Goal: Task Accomplishment & Management: Complete application form

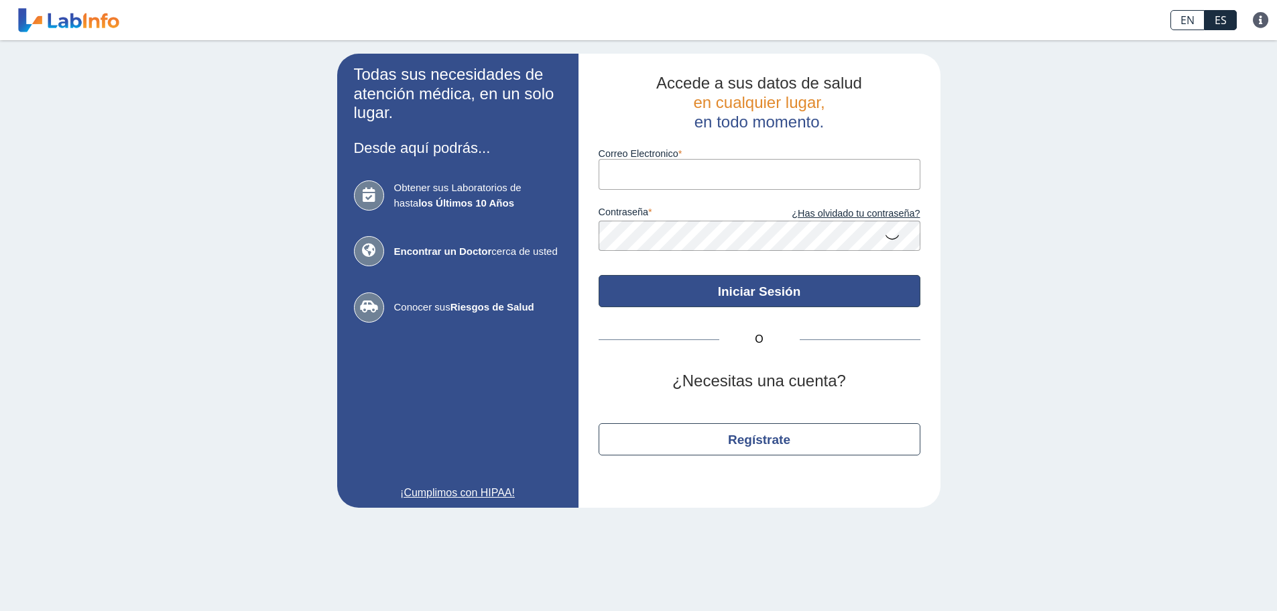
type input "[EMAIL_ADDRESS][DOMAIN_NAME]"
click at [718, 292] on button "Iniciar Sesión" at bounding box center [760, 291] width 322 height 32
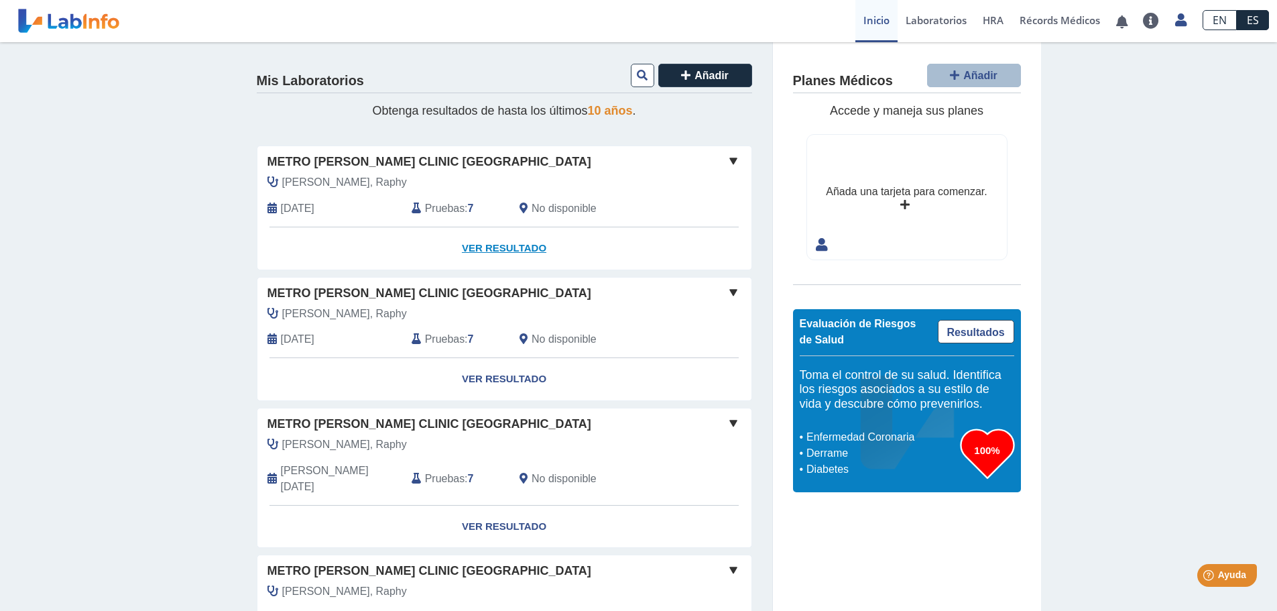
click at [503, 248] on link "Ver Resultado" at bounding box center [504, 248] width 494 height 42
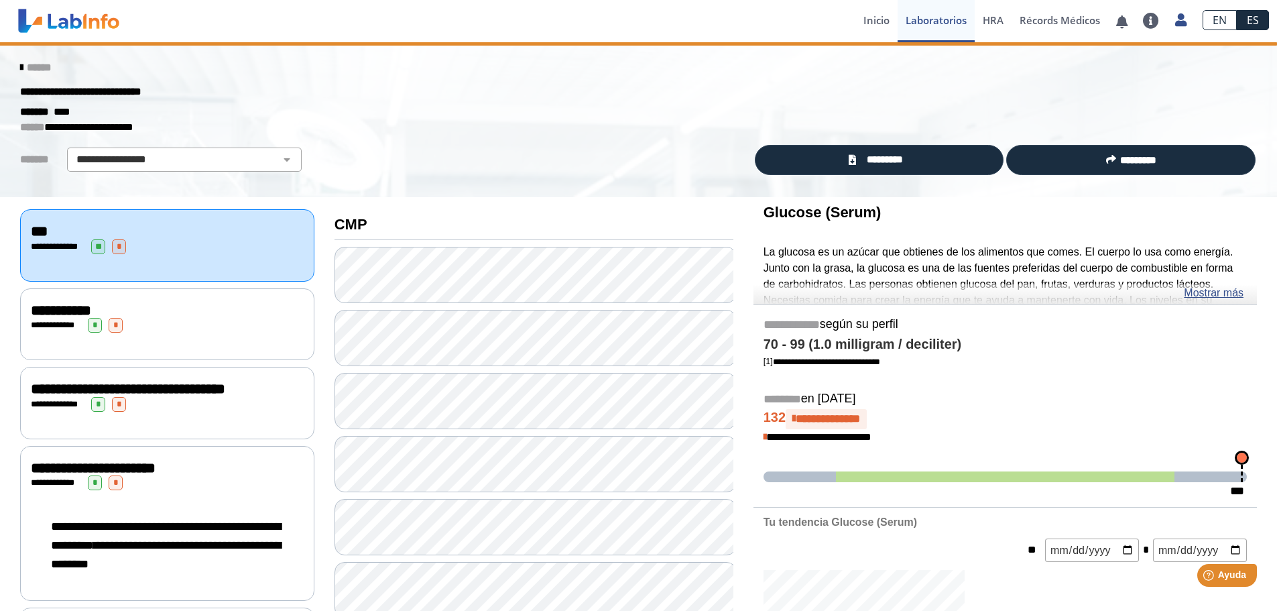
click at [963, 335] on div "**********" at bounding box center [1004, 410] width 503 height 191
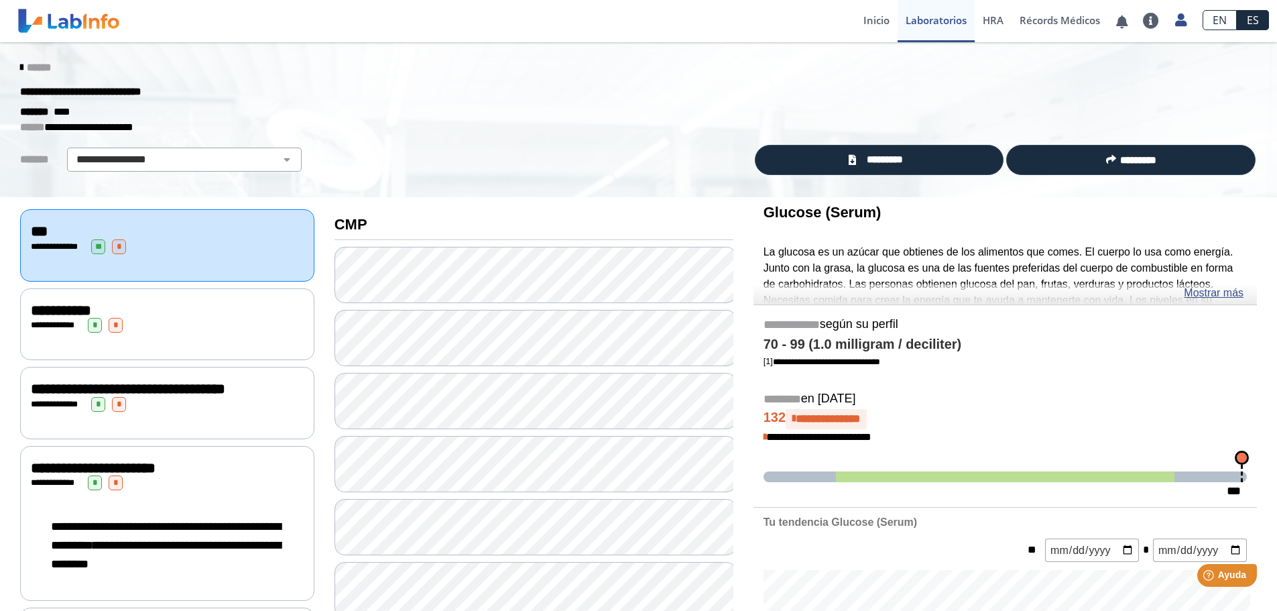
click at [142, 314] on div "**********" at bounding box center [167, 310] width 273 height 16
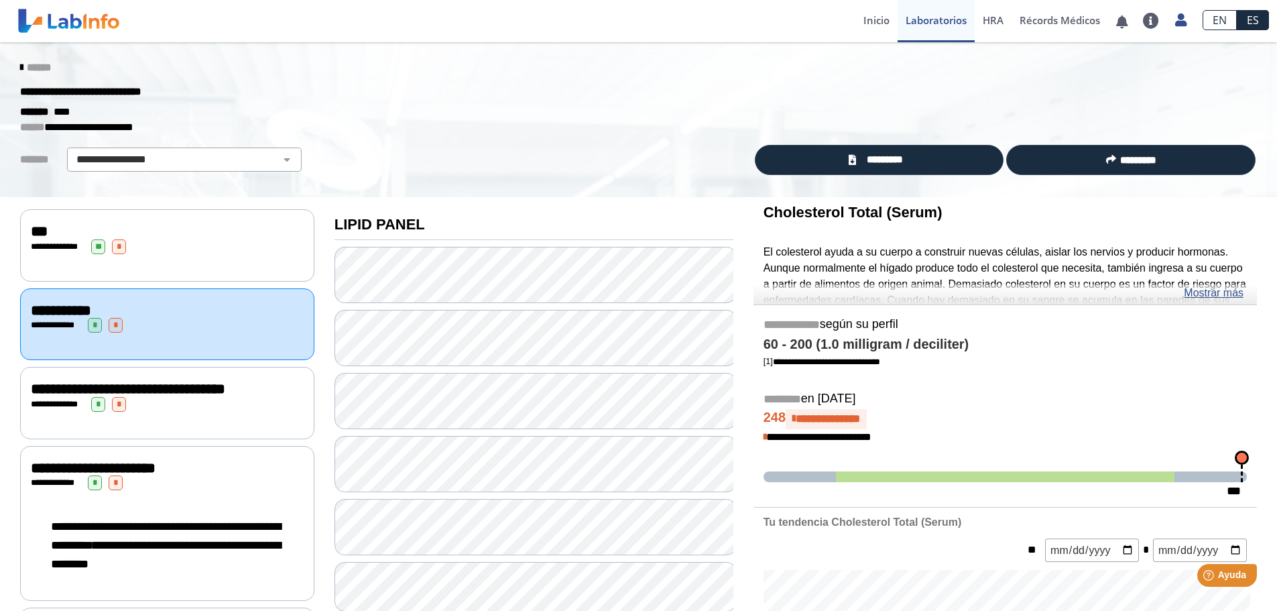
click at [34, 66] on span "******" at bounding box center [39, 67] width 24 height 10
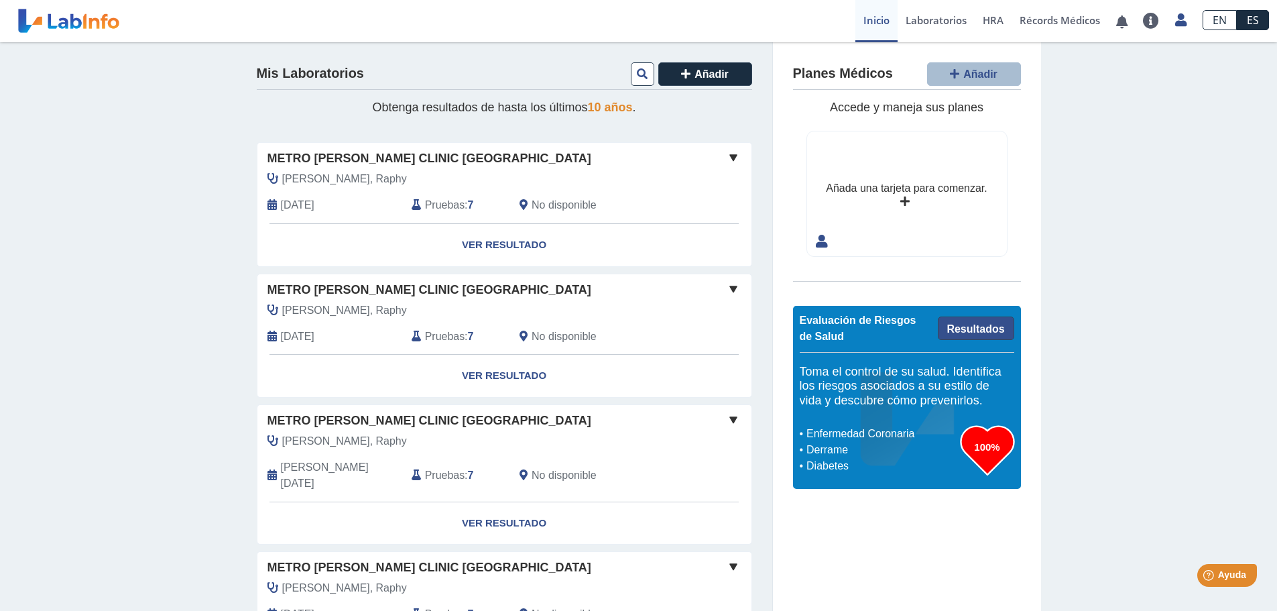
click at [987, 331] on link "Resultados" at bounding box center [976, 327] width 76 height 23
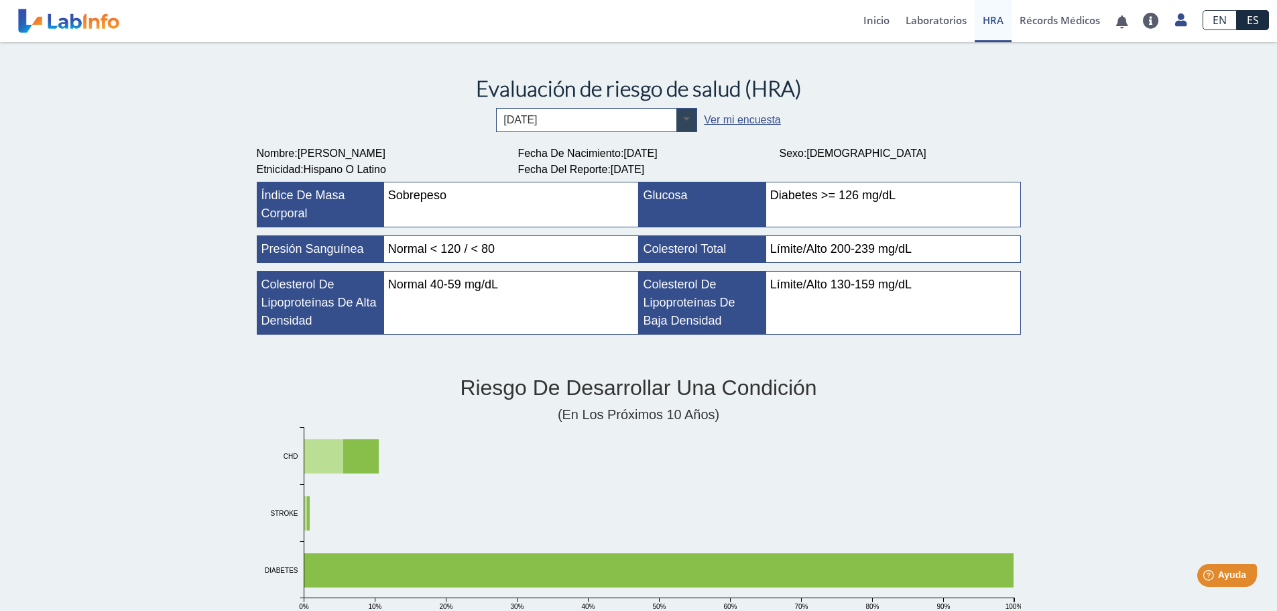
click at [688, 119] on span at bounding box center [686, 120] width 20 height 23
click at [725, 119] on link "Ver mi encuesta" at bounding box center [742, 119] width 76 height 11
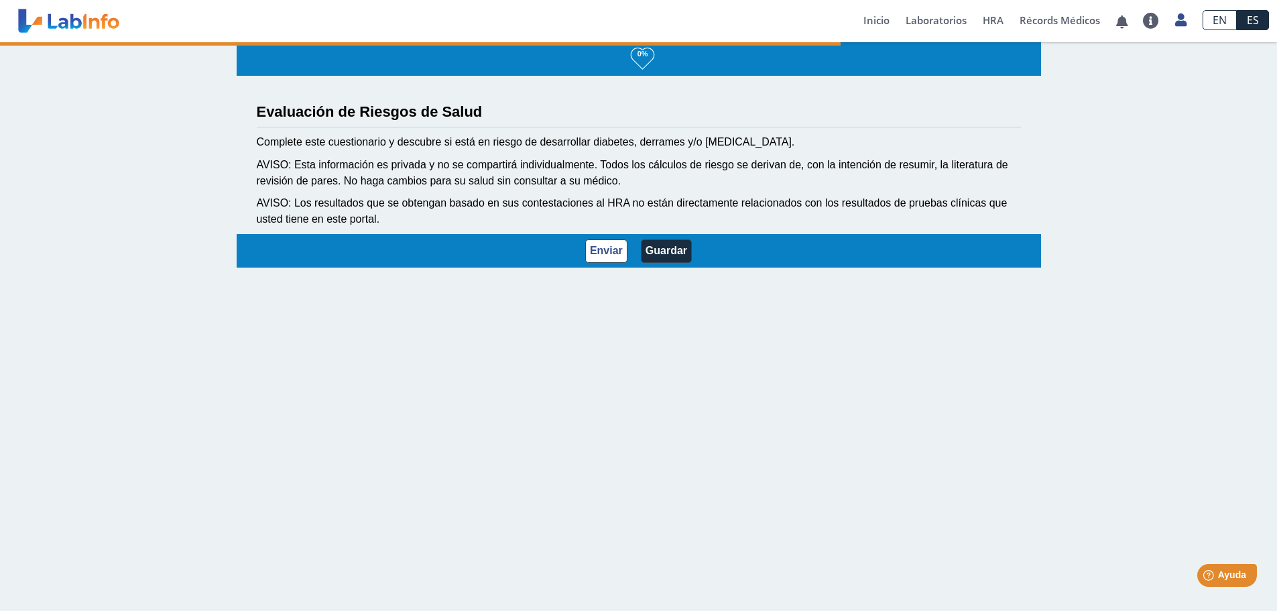
scroll to position [2, 0]
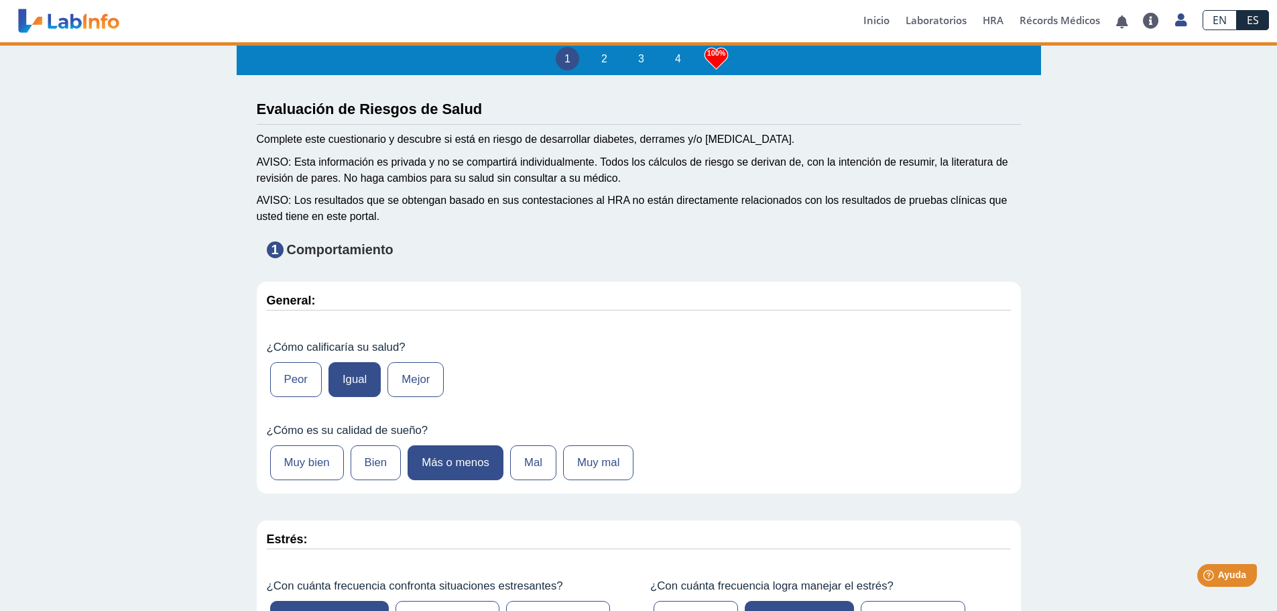
type input "211"
type input "[PERSON_NAME]"
type input "[DATE]"
type input "7873093973"
type input "Dsmaris"
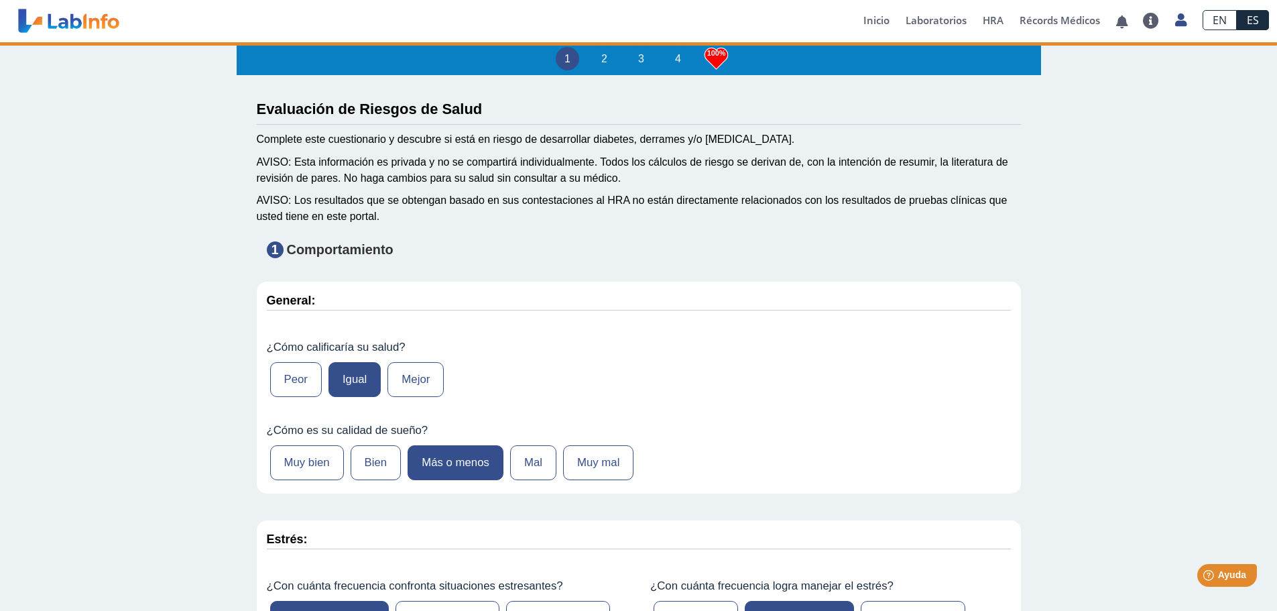
select select "3: 229"
type input "San [PERSON_NAME]"
select select "11: 226"
select select "6: 279"
select select "2: 134"
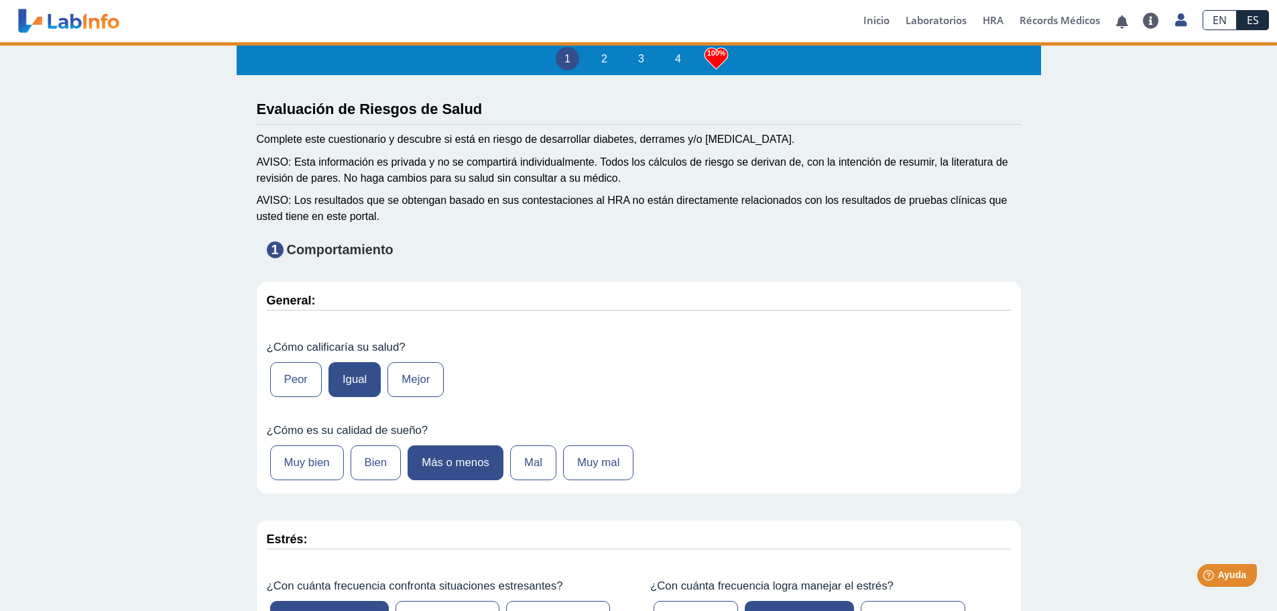
select select "1: 168"
select select "7: 149"
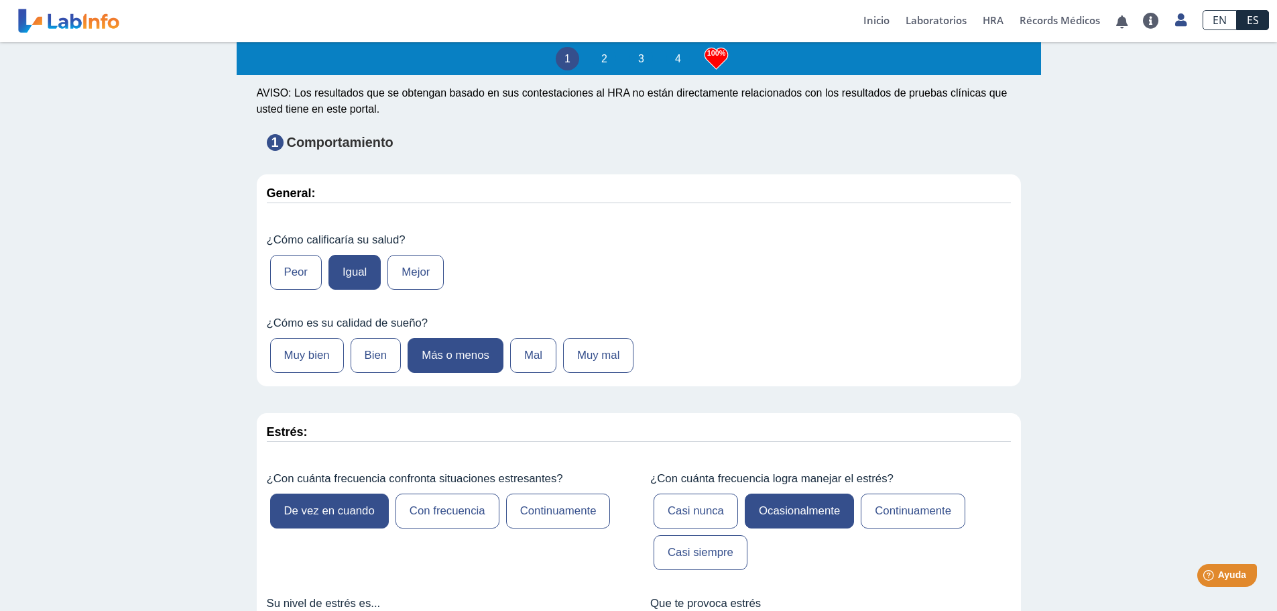
scroll to position [134, 0]
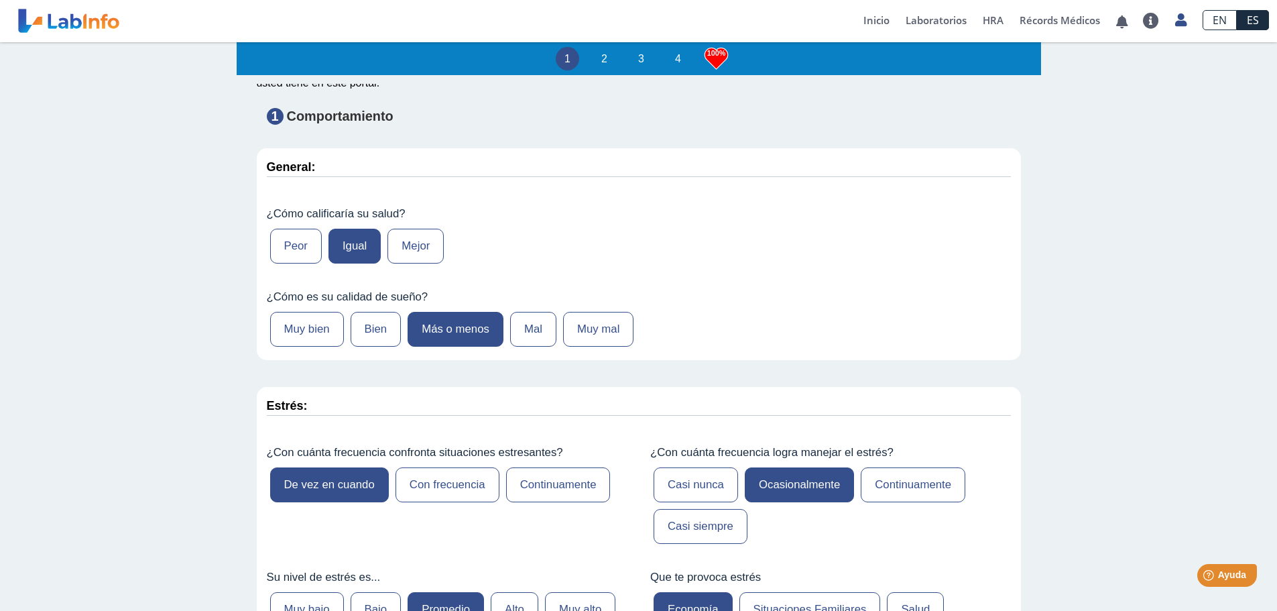
click at [288, 251] on label "Peor" at bounding box center [296, 246] width 52 height 35
click at [289, 244] on label "Peor" at bounding box center [296, 246] width 52 height 35
click at [350, 254] on label "Igual" at bounding box center [354, 246] width 52 height 35
click at [351, 247] on label "Igual" at bounding box center [354, 246] width 52 height 35
click at [290, 246] on label "Peor" at bounding box center [296, 246] width 52 height 35
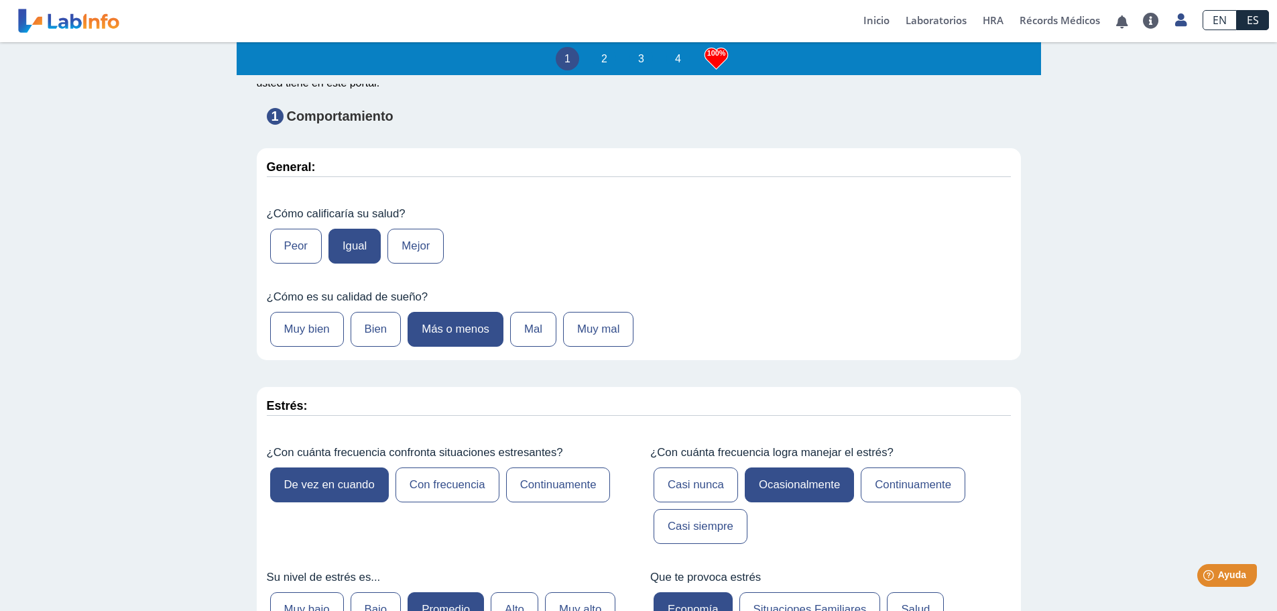
click at [290, 246] on label "Peor" at bounding box center [296, 246] width 52 height 35
click at [507, 205] on div "¿Cómo calificaría su salud? Peor Igual Mejor" at bounding box center [639, 237] width 764 height 80
click at [465, 337] on label "Más o menos" at bounding box center [456, 329] width 96 height 35
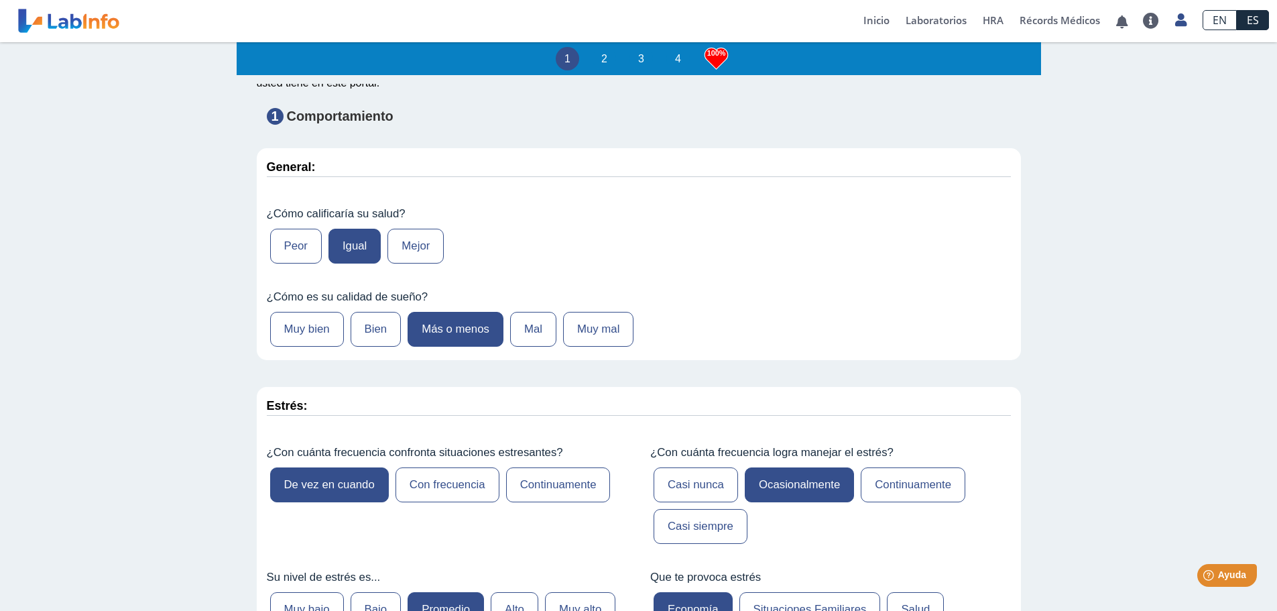
scroll to position [201, 0]
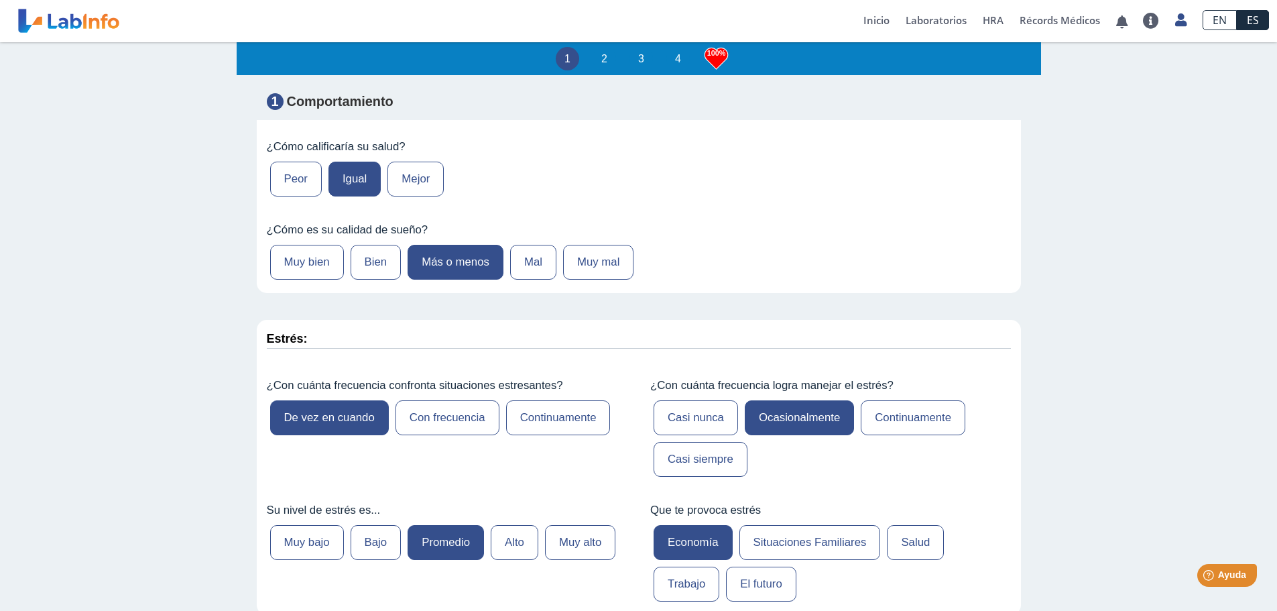
click at [472, 414] on label "Con frecuencia" at bounding box center [448, 417] width 104 height 35
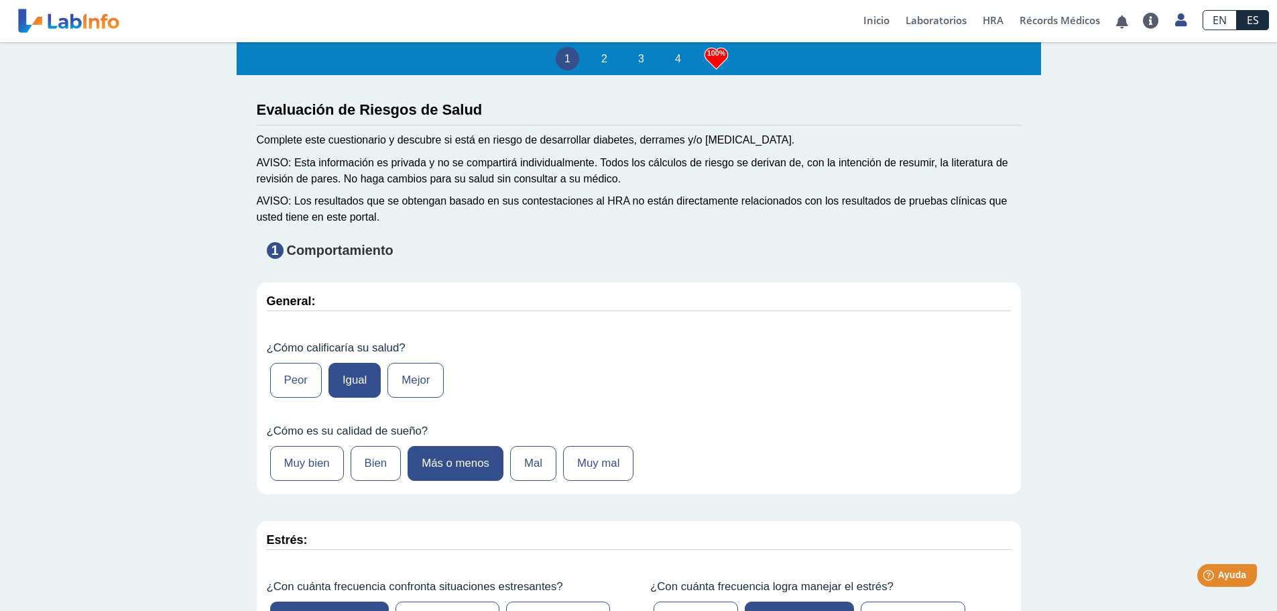
scroll to position [0, 0]
click at [599, 61] on li "2" at bounding box center [604, 58] width 23 height 23
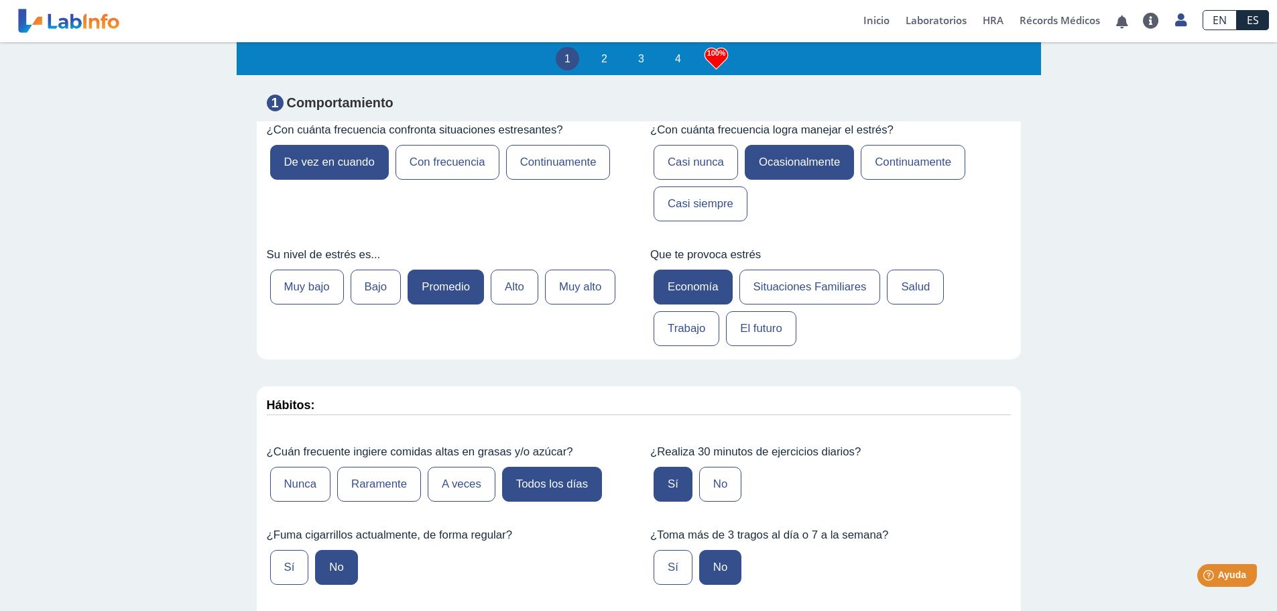
scroll to position [469, 0]
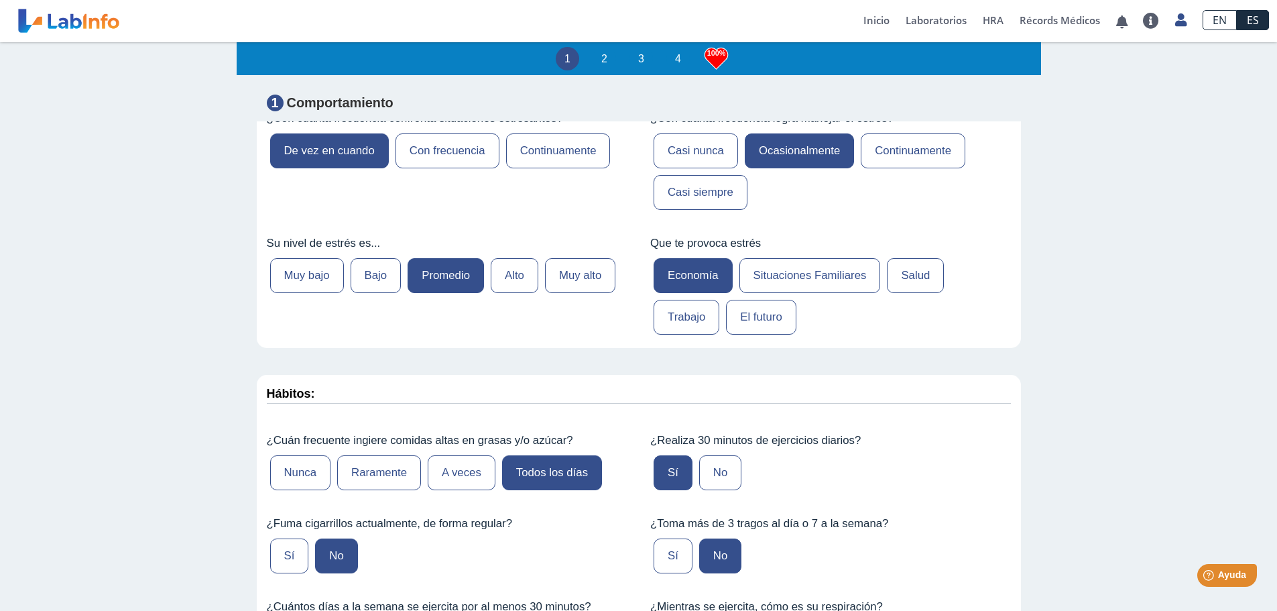
click at [802, 276] on label "Situaciones Familiares" at bounding box center [809, 275] width 141 height 35
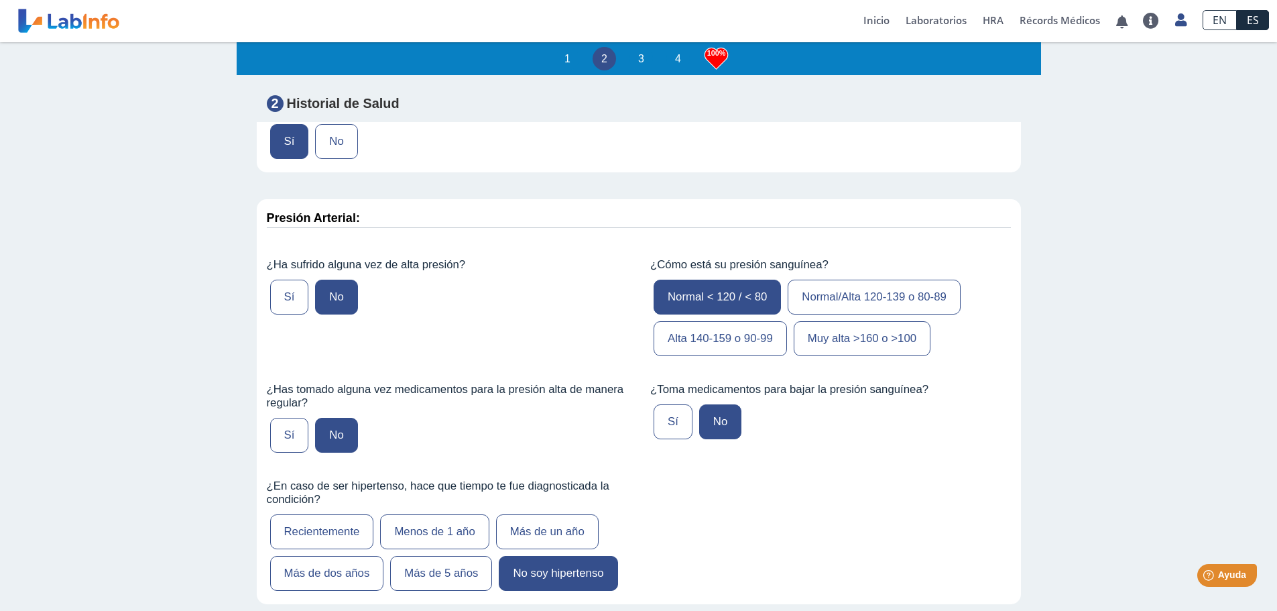
scroll to position [1810, 0]
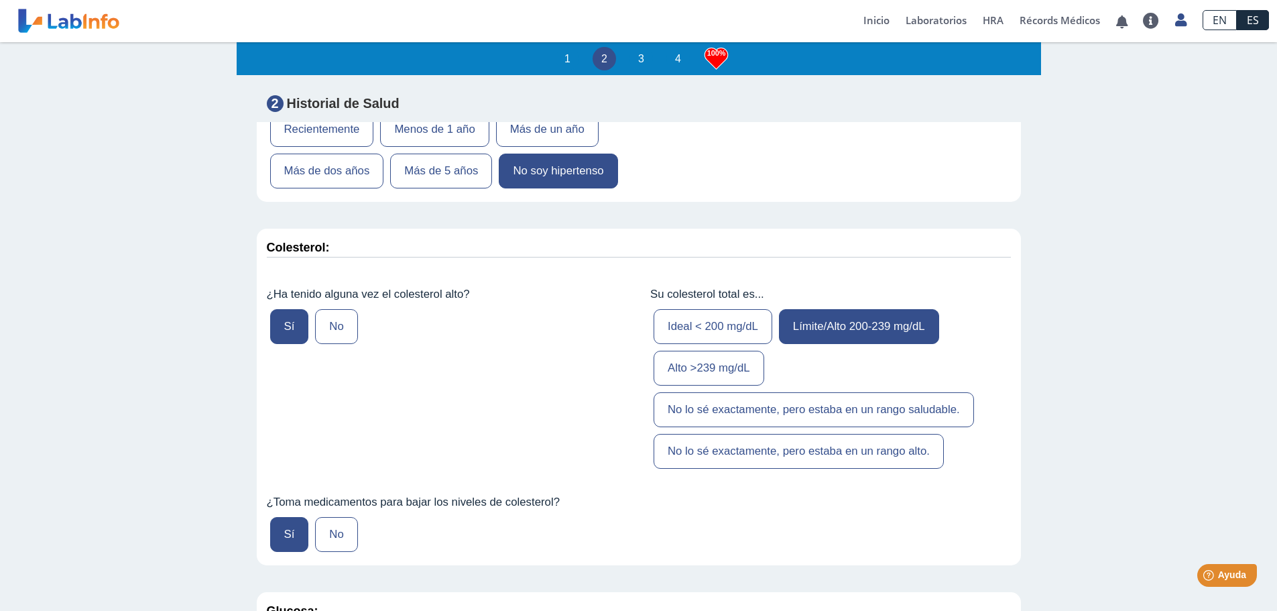
click at [699, 344] on label "Ideal < 200 mg/dL" at bounding box center [713, 326] width 119 height 35
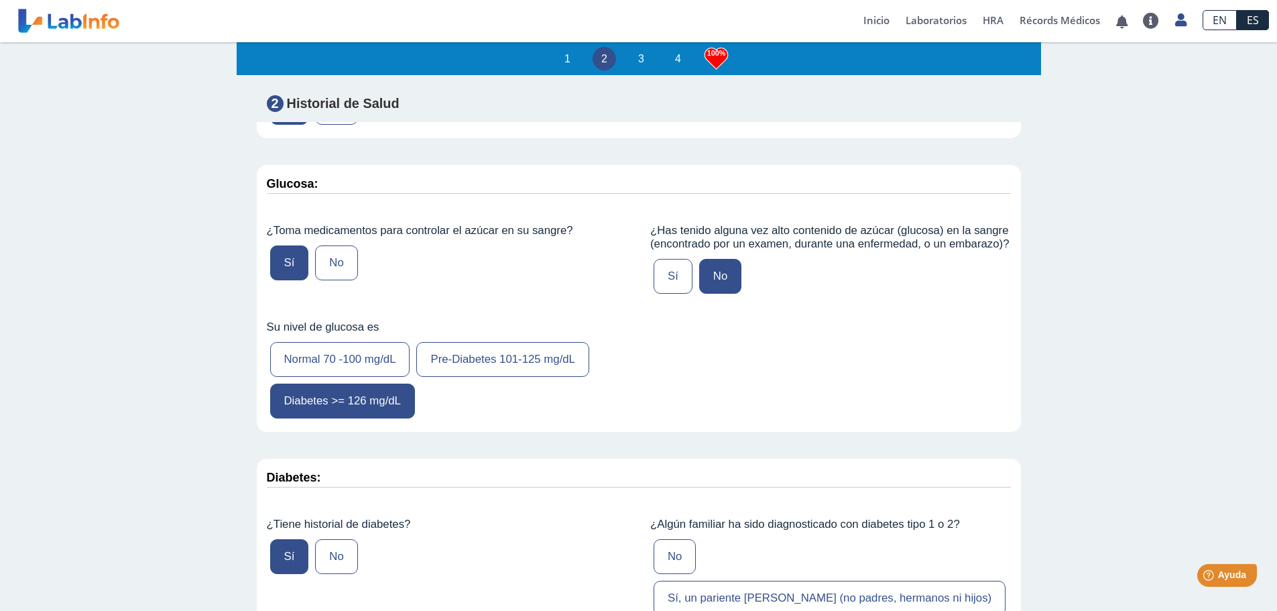
scroll to position [2279, 0]
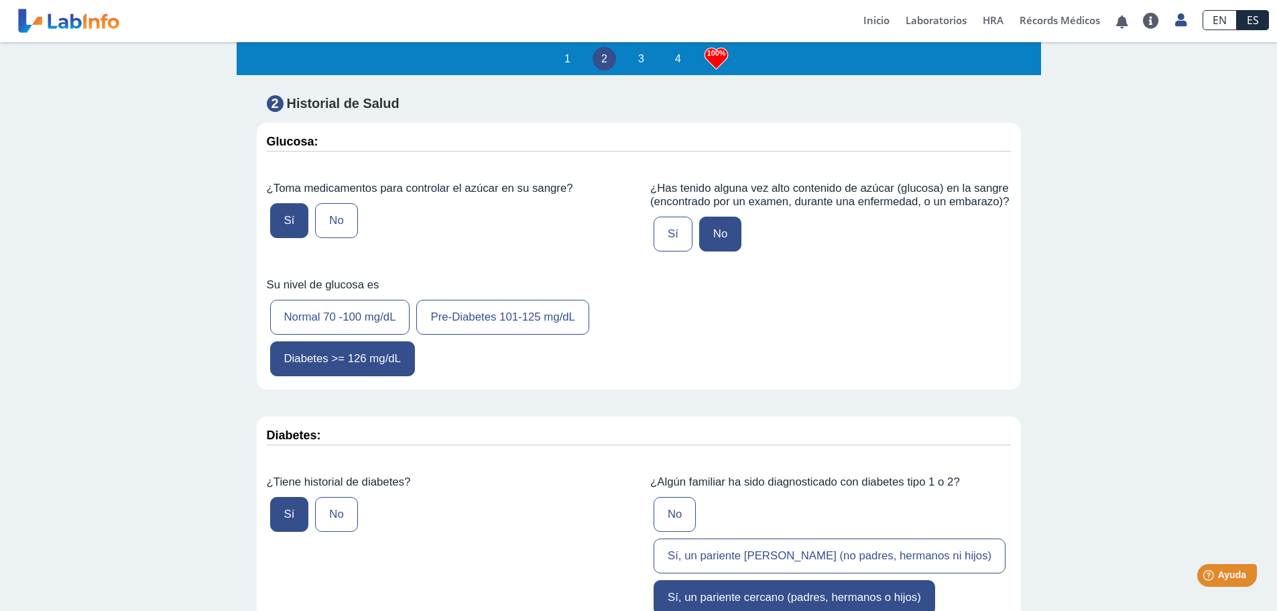
click at [339, 238] on label "No" at bounding box center [336, 220] width 42 height 35
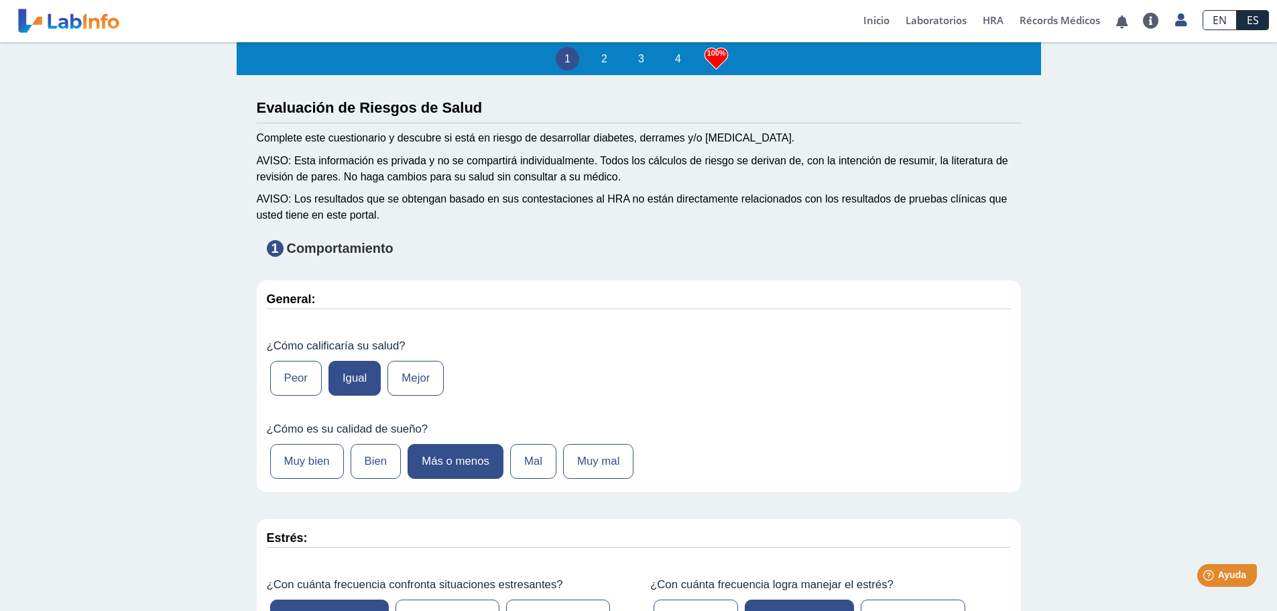
scroll to position [0, 0]
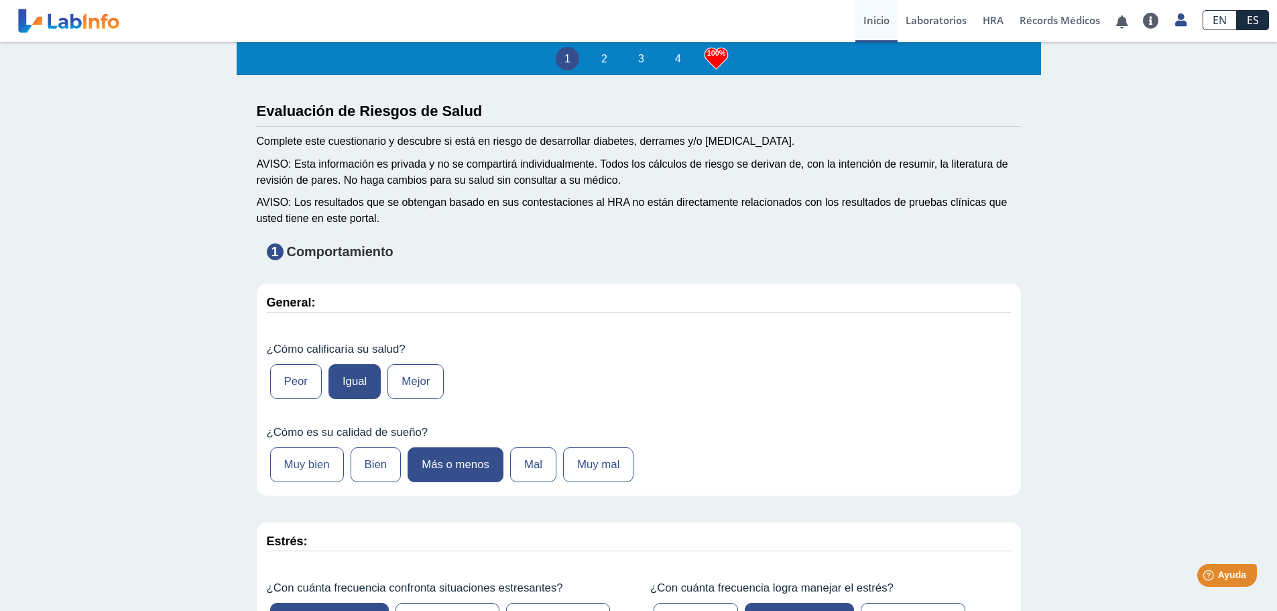
click at [880, 15] on link "Inicio" at bounding box center [876, 21] width 42 height 42
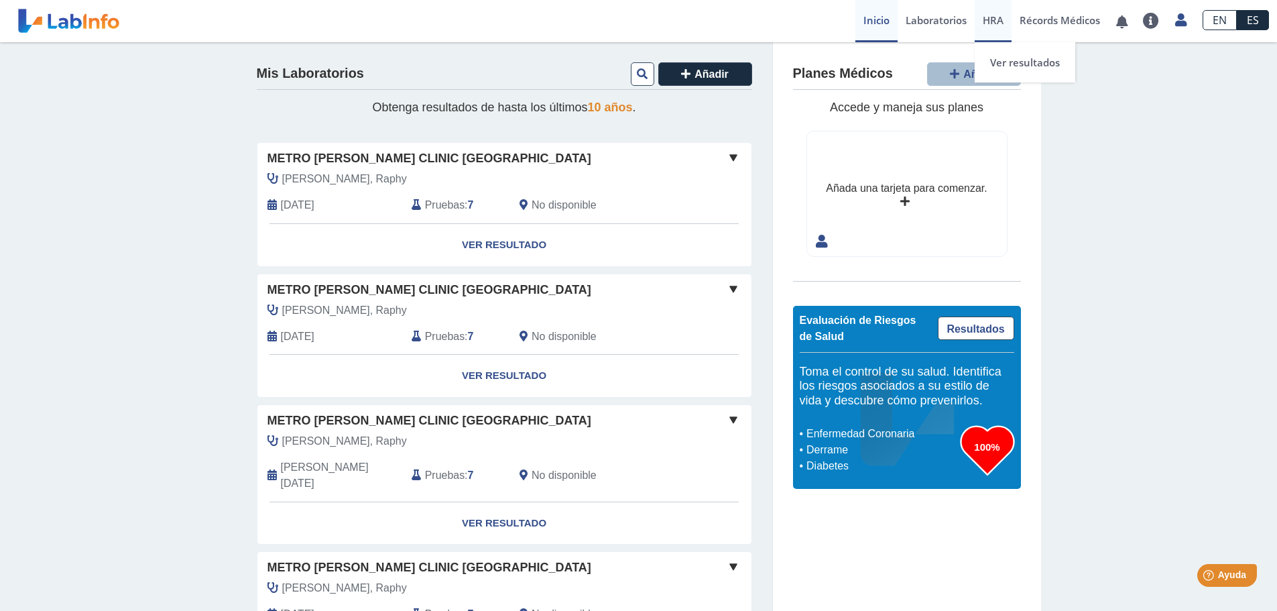
click at [1001, 17] on span "HRA" at bounding box center [993, 19] width 21 height 13
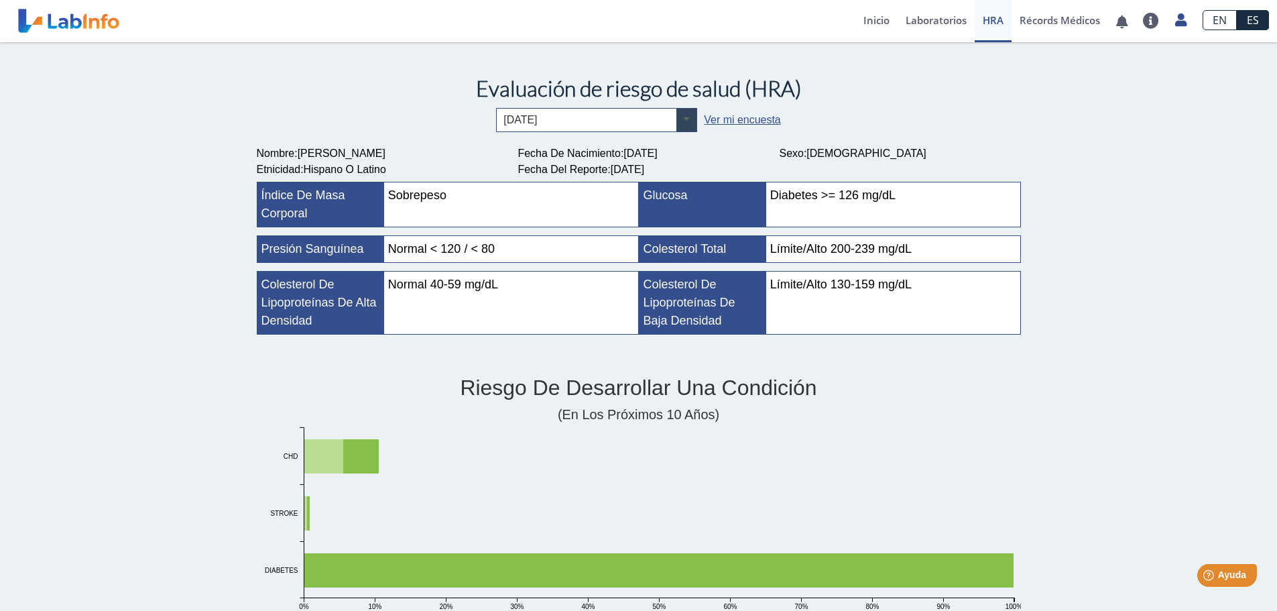
click at [685, 113] on span at bounding box center [686, 120] width 20 height 23
click at [643, 115] on input "text" at bounding box center [597, 120] width 200 height 23
type input "1"
type input "a"
click at [577, 141] on div "No items found" at bounding box center [597, 145] width 200 height 27
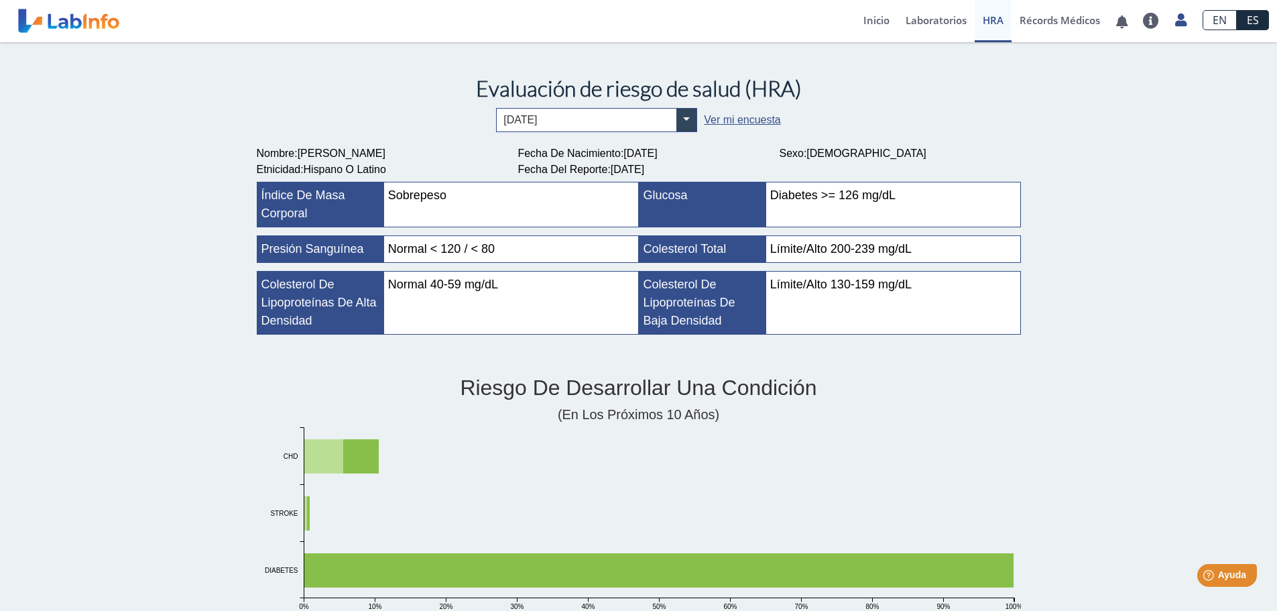
click at [684, 198] on div "Glucosa" at bounding box center [703, 204] width 127 height 44
click at [672, 90] on span "Evaluación de riesgo de salud (HRA)" at bounding box center [639, 88] width 326 height 26
click at [873, 20] on link "Inicio" at bounding box center [876, 21] width 42 height 42
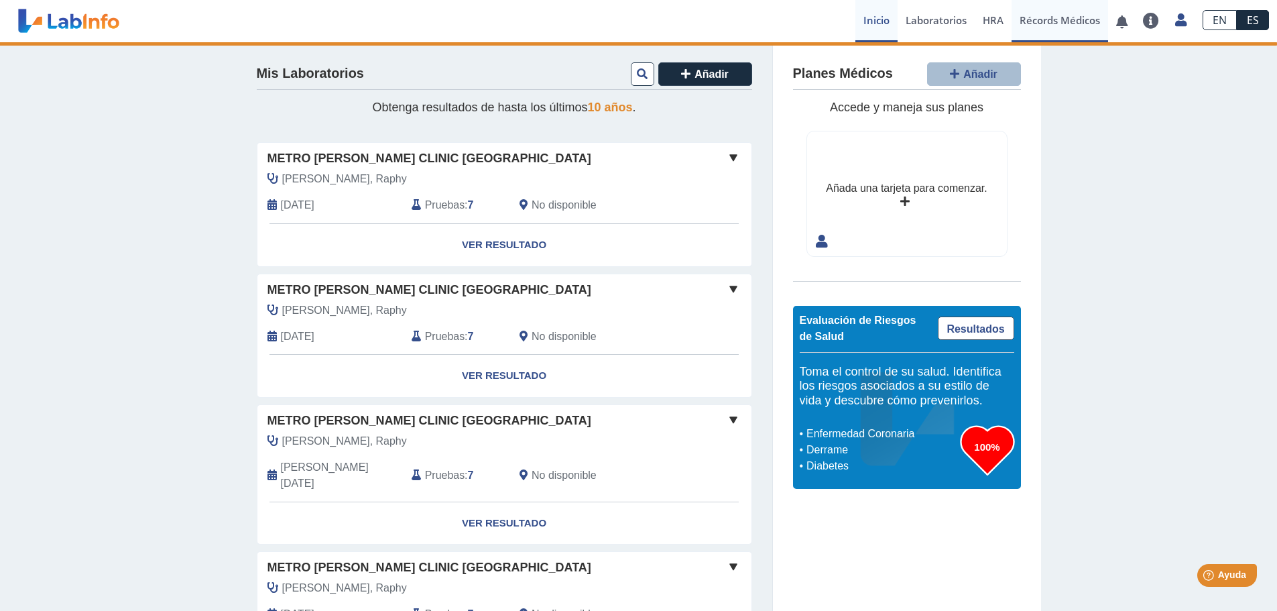
click at [1042, 19] on link "Récords Médicos" at bounding box center [1060, 21] width 97 height 42
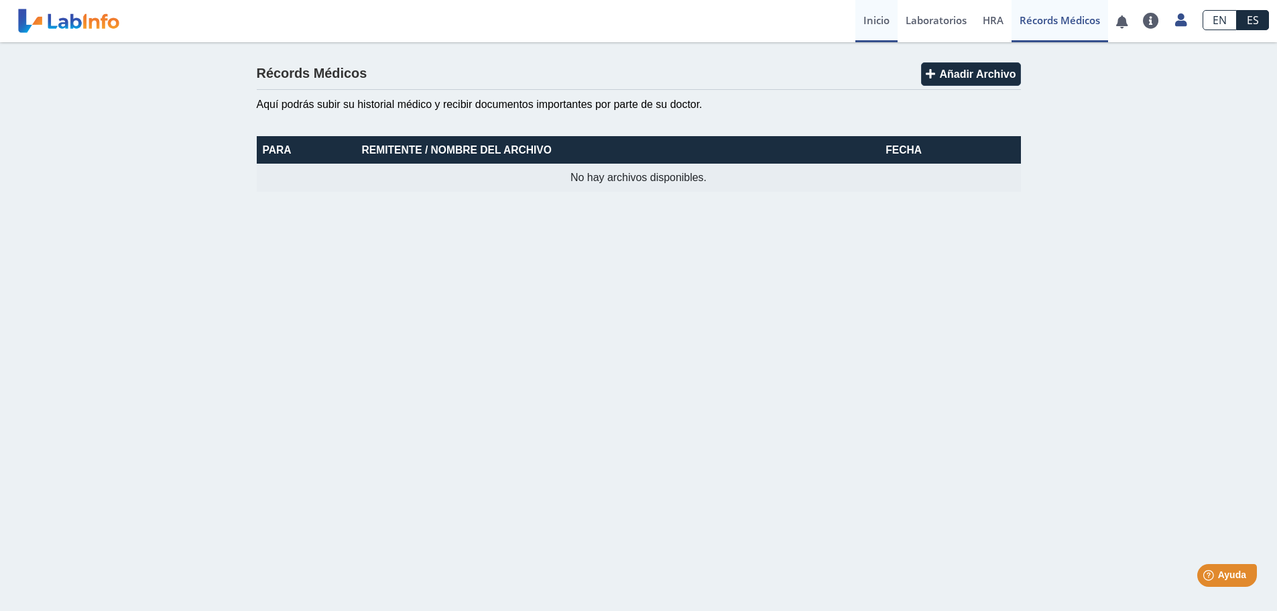
click at [880, 16] on link "Inicio" at bounding box center [876, 21] width 42 height 42
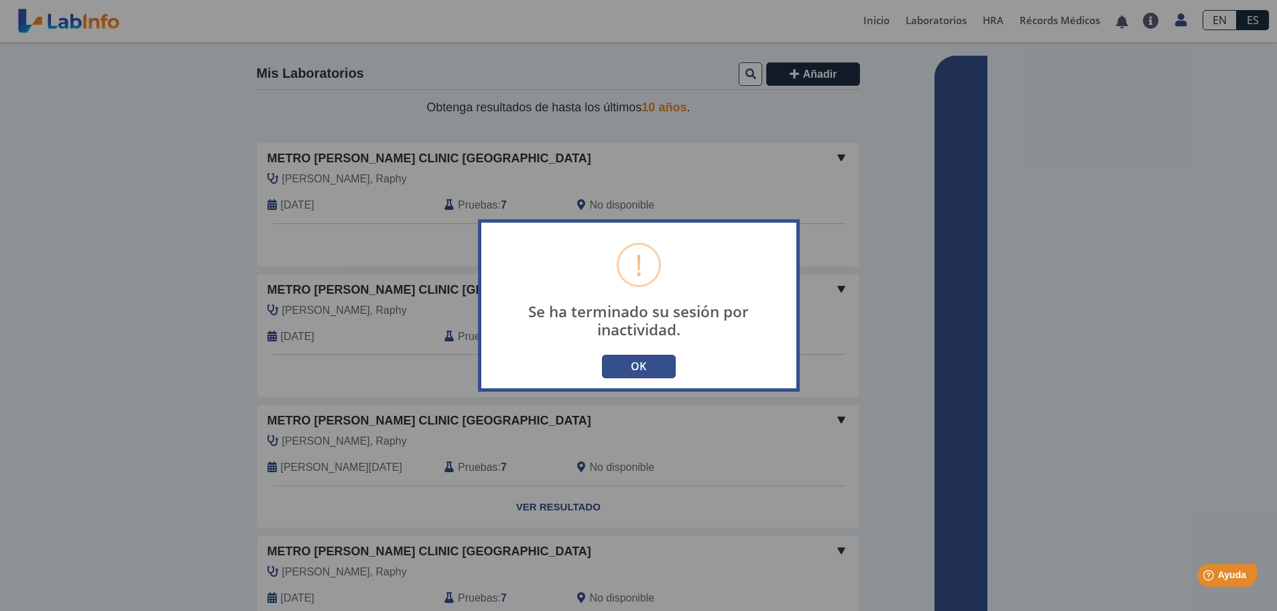
type input "[EMAIL_ADDRESS][DOMAIN_NAME]"
